Goal: Transaction & Acquisition: Subscribe to service/newsletter

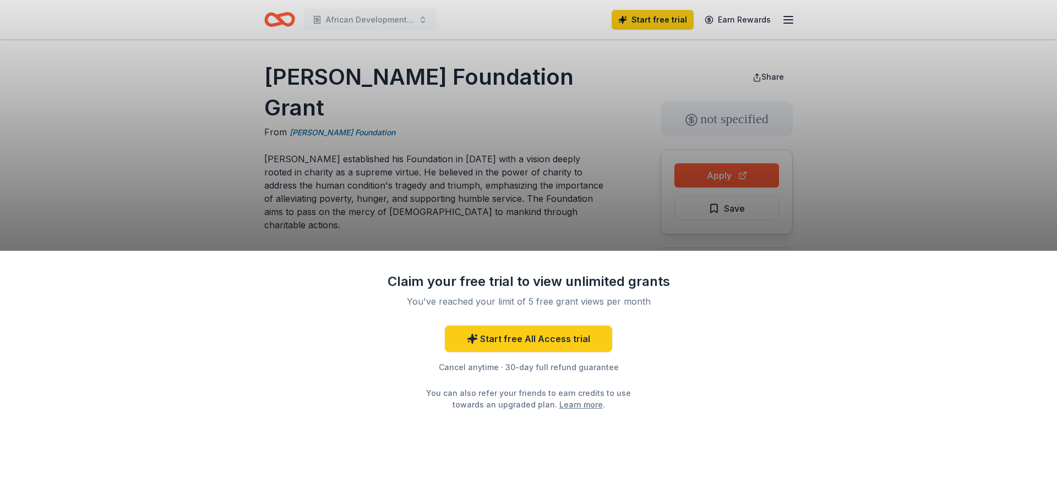
click at [495, 220] on div "Claim your free trial to view unlimited grants You've reached your limit of 5 f…" at bounding box center [528, 250] width 1057 height 501
click at [530, 335] on link "Start free All Access trial" at bounding box center [528, 339] width 167 height 26
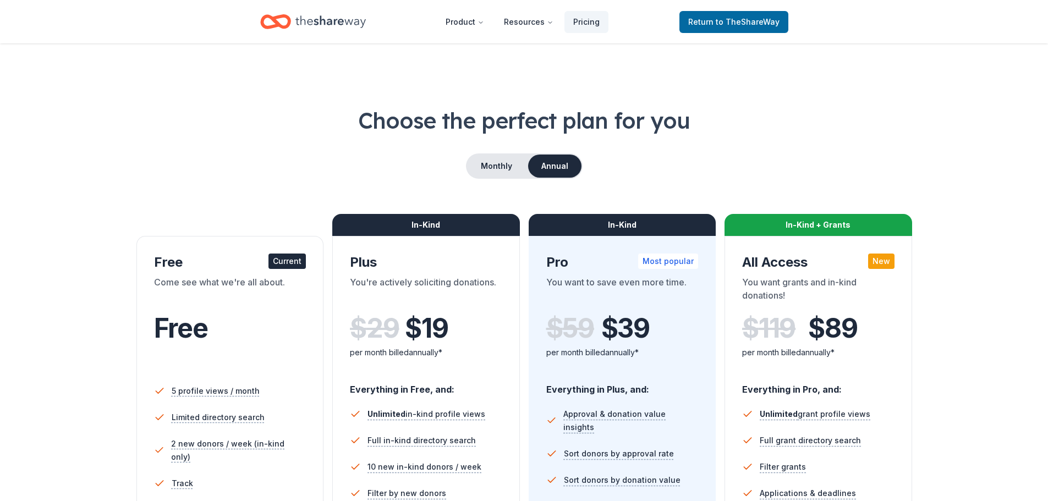
click at [264, 321] on div "Free" at bounding box center [230, 328] width 152 height 31
click at [324, 26] on icon "Home" at bounding box center [330, 21] width 70 height 23
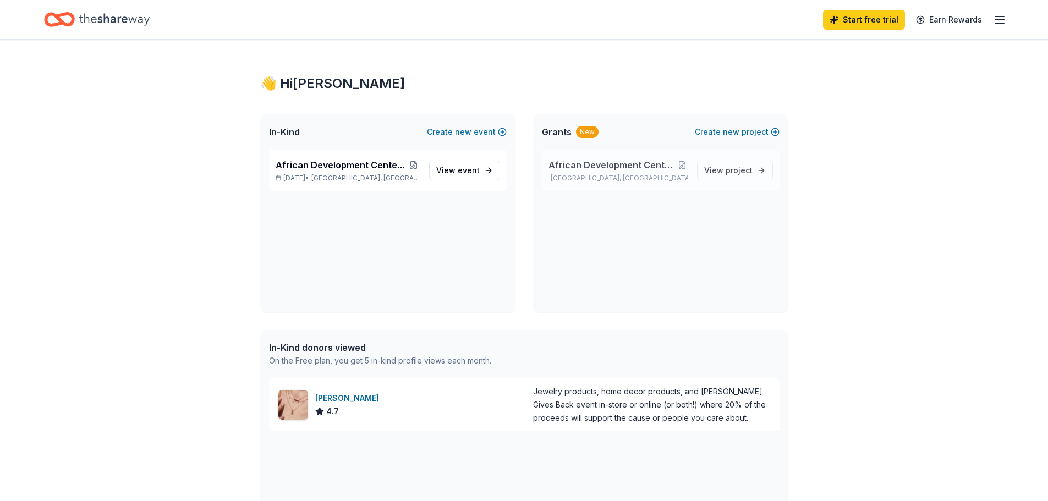
click at [599, 169] on span "African Development Center General Operations Support" at bounding box center [613, 164] width 128 height 13
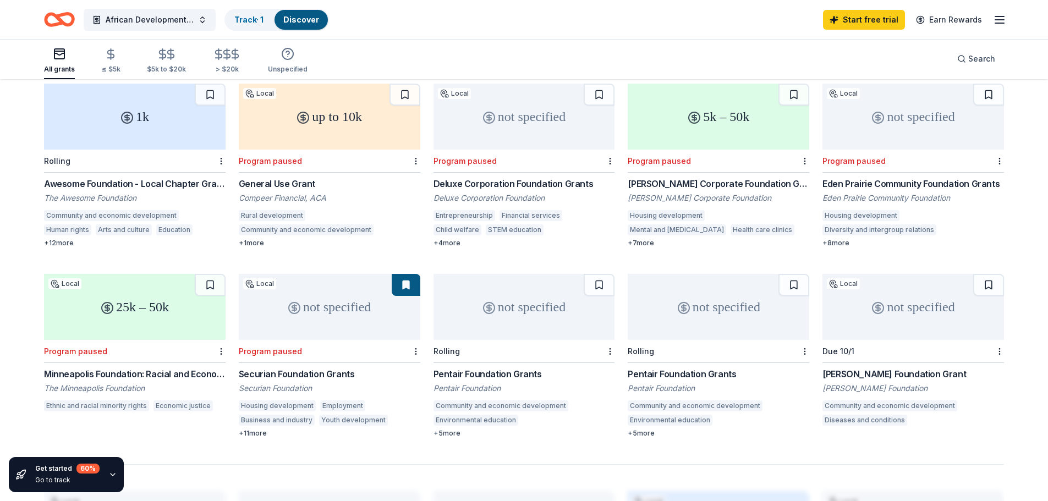
scroll to position [495, 0]
click at [498, 366] on div "Pentair Foundation Grants" at bounding box center [525, 372] width 182 height 13
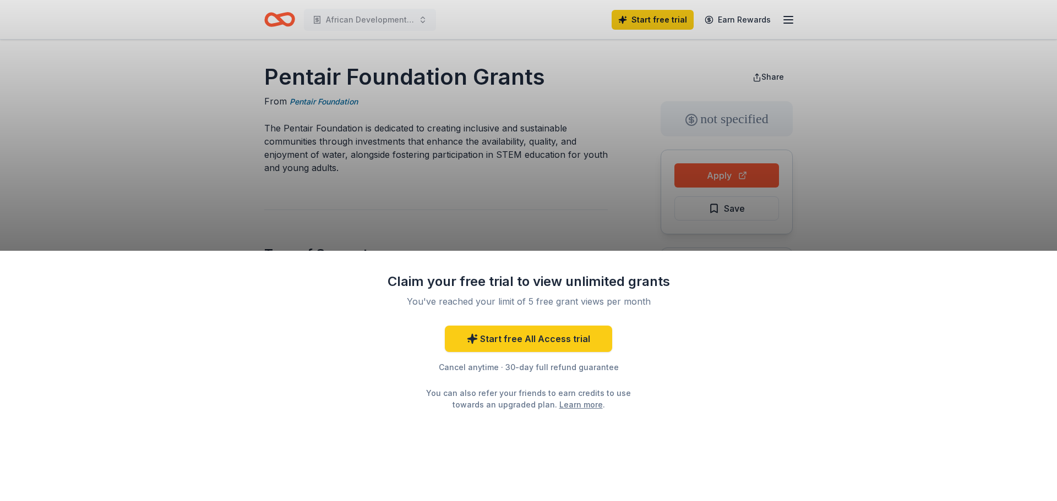
click at [566, 184] on div "Claim your free trial to view unlimited grants You've reached your limit of 5 f…" at bounding box center [528, 250] width 1057 height 501
click at [541, 242] on div "Claim your free trial to view unlimited grants You've reached your limit of 5 f…" at bounding box center [528, 250] width 1057 height 501
click at [437, 54] on div "Claim your free trial to view unlimited grants You've reached your limit of 5 f…" at bounding box center [528, 250] width 1057 height 501
